Goal: Check status: Check status

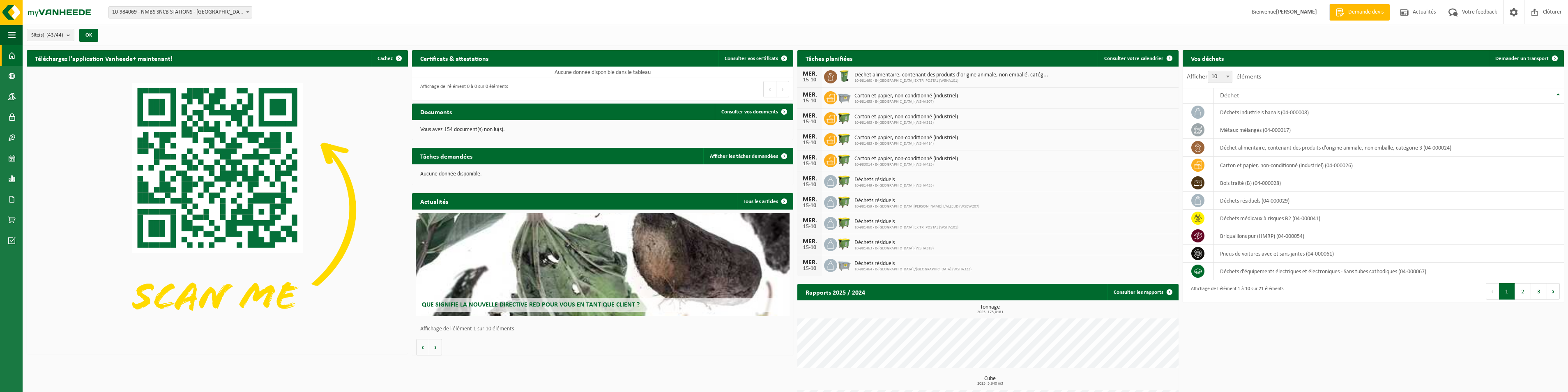
click at [234, 12] on span "10-984069 - NMBS SNCB STATIONS - [GEOGRAPHIC_DATA]" at bounding box center [180, 12] width 143 height 12
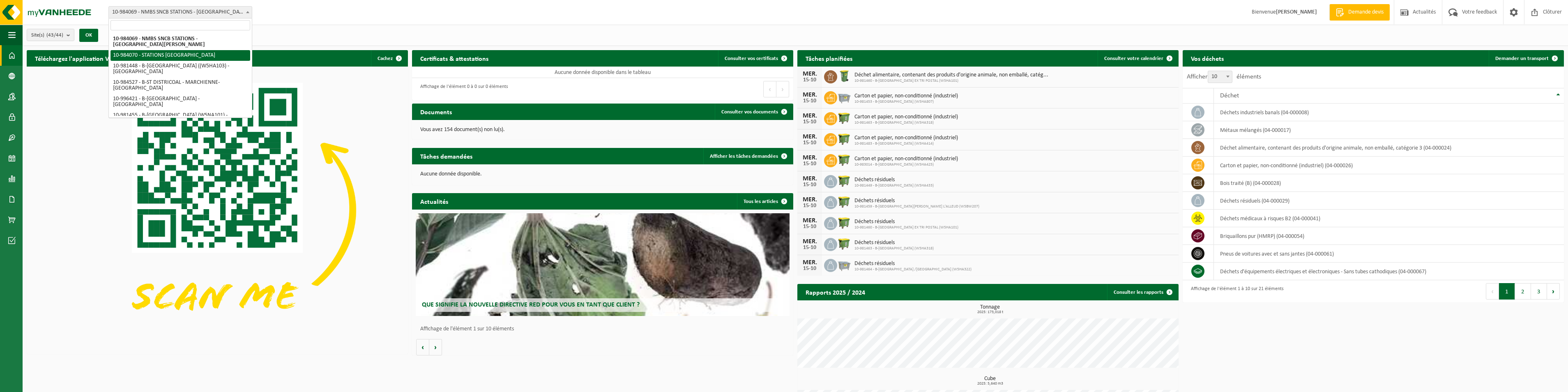
select select "163617"
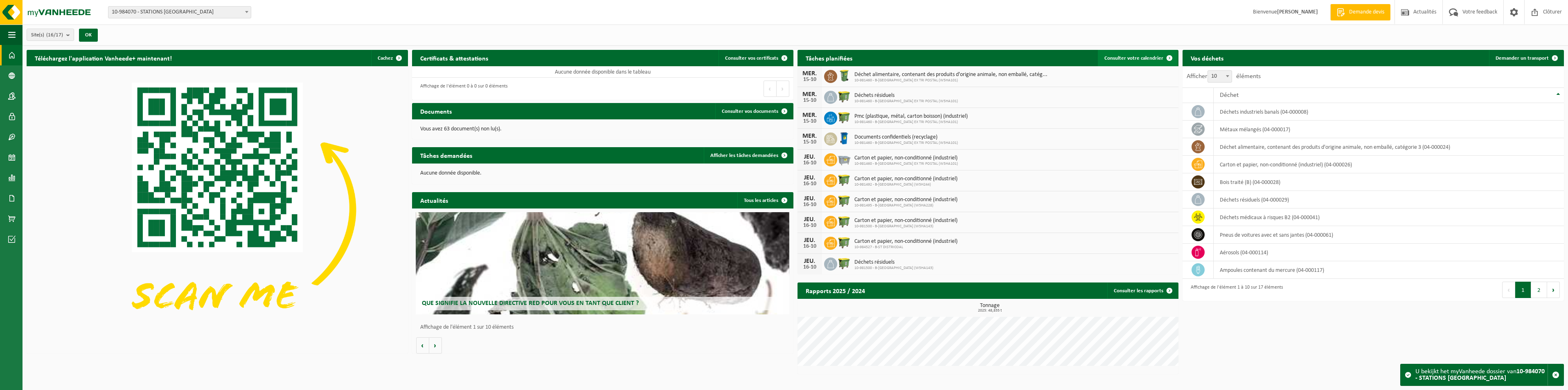
click at [1168, 54] on span at bounding box center [1169, 58] width 16 height 16
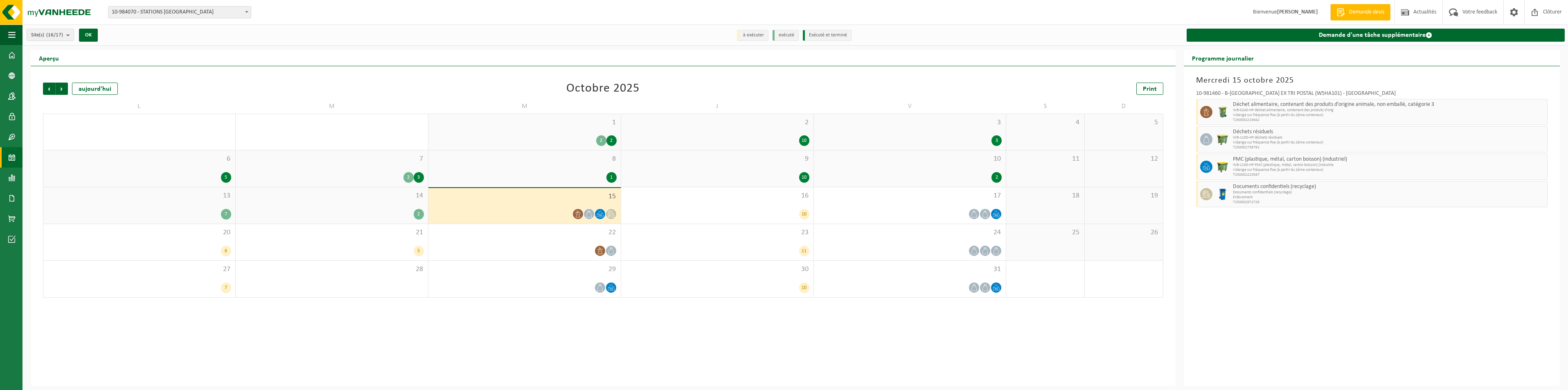
click at [601, 214] on icon at bounding box center [600, 214] width 7 height 7
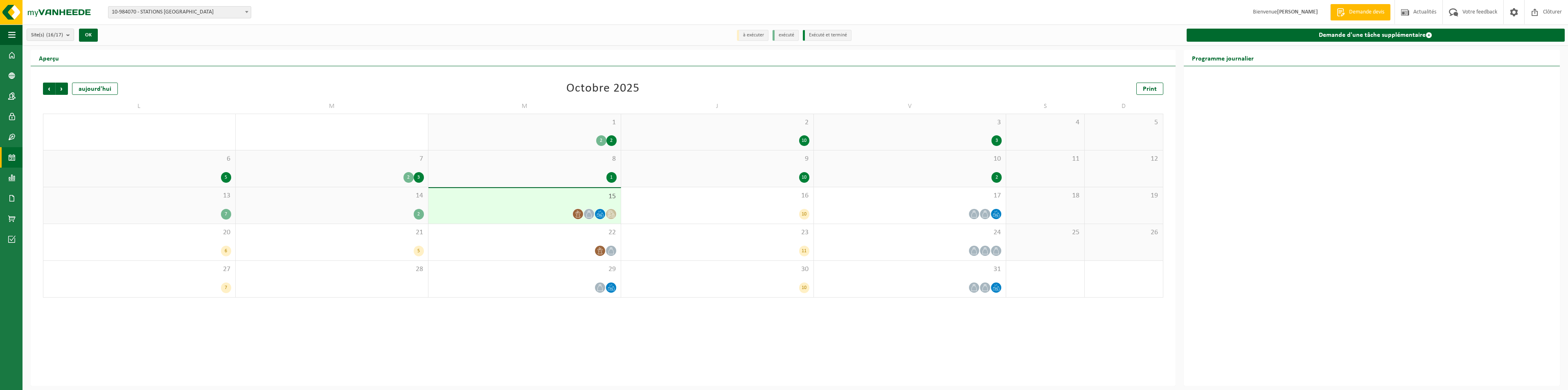
click at [601, 214] on icon at bounding box center [600, 214] width 7 height 7
